Goal: Task Accomplishment & Management: Use online tool/utility

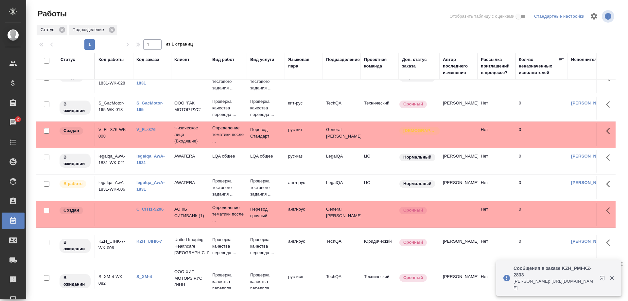
scroll to position [173, 0]
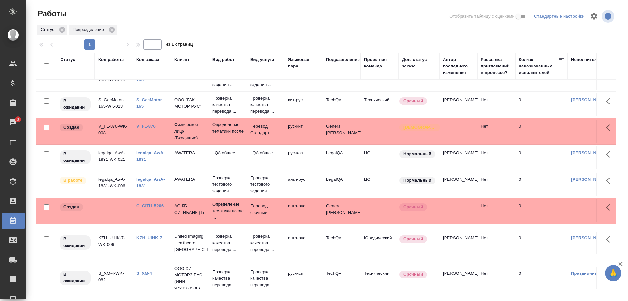
click at [547, 99] on td "0" at bounding box center [541, 104] width 52 height 23
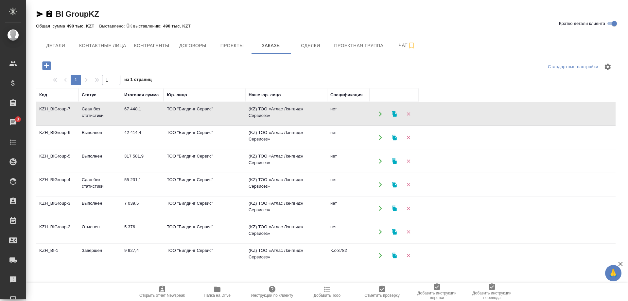
click at [61, 155] on td "KZH_BIGroup-5" at bounding box center [57, 160] width 43 height 23
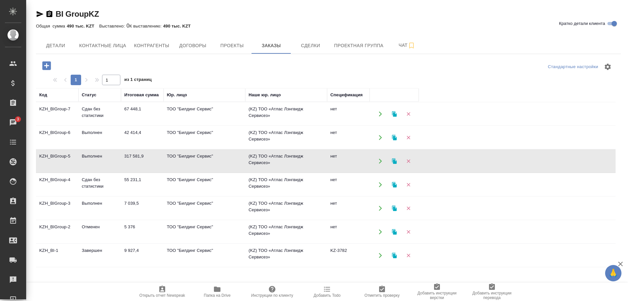
click at [61, 155] on td "KZH_BIGroup-5" at bounding box center [57, 160] width 43 height 23
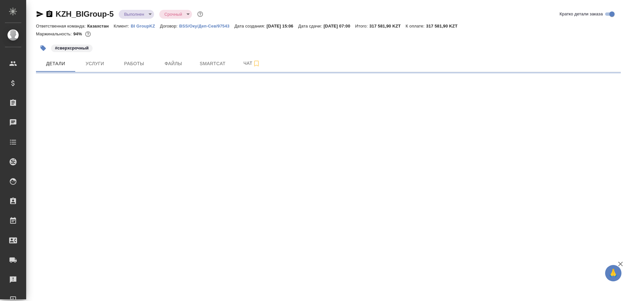
select select "RU"
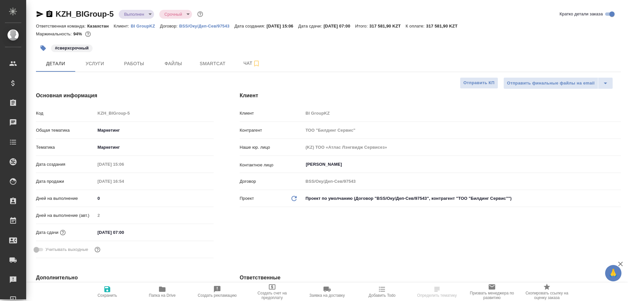
type textarea "x"
click at [161, 288] on icon "button" at bounding box center [162, 288] width 7 height 5
type input "[PERSON_NAME]"
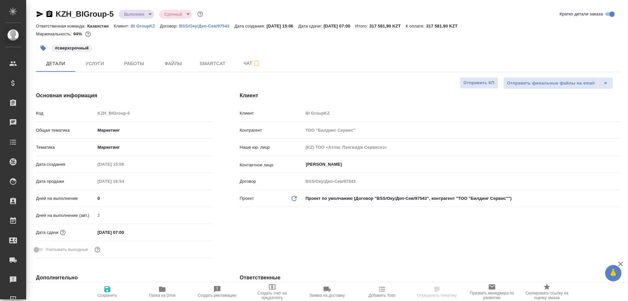
type input "[PERSON_NAME]"
type textarea "x"
click at [132, 64] on span "Работы" at bounding box center [133, 64] width 31 height 8
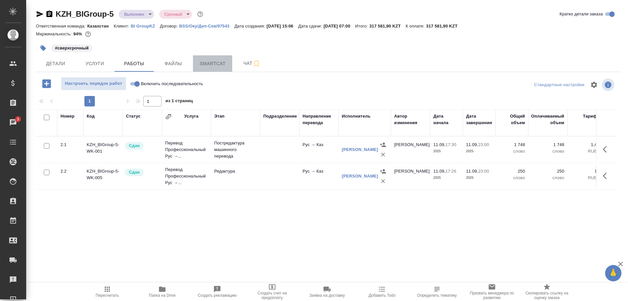
click at [210, 64] on span "Smartcat" at bounding box center [212, 64] width 31 height 8
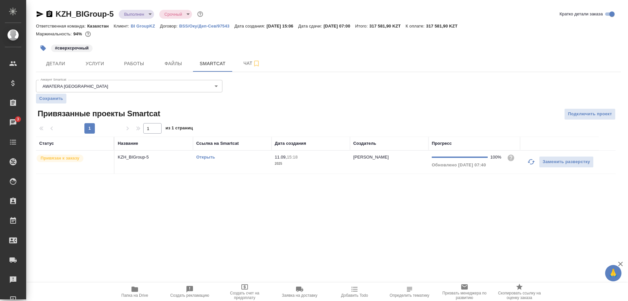
click at [206, 156] on link "Открыть" at bounding box center [205, 156] width 19 height 5
click at [206, 155] on link "Открыть" at bounding box center [205, 156] width 19 height 5
click at [200, 155] on link "Открыть" at bounding box center [205, 156] width 19 height 5
